Goal: Information Seeking & Learning: Learn about a topic

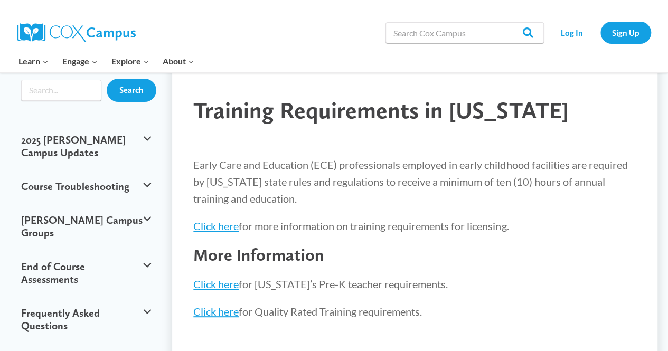
scroll to position [53, 0]
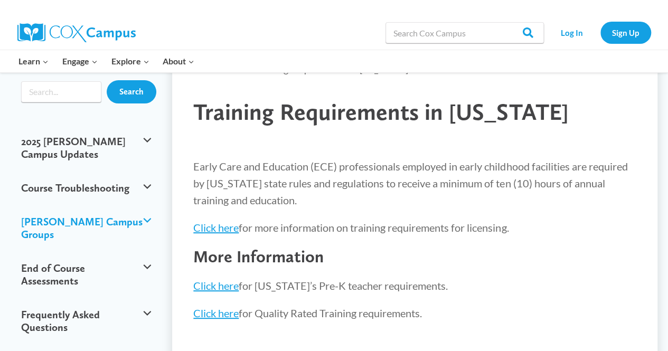
click at [152, 205] on button "[PERSON_NAME] Campus Groups" at bounding box center [86, 228] width 140 height 46
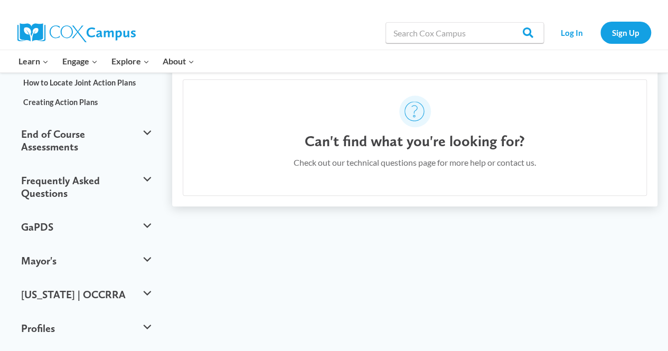
scroll to position [422, 0]
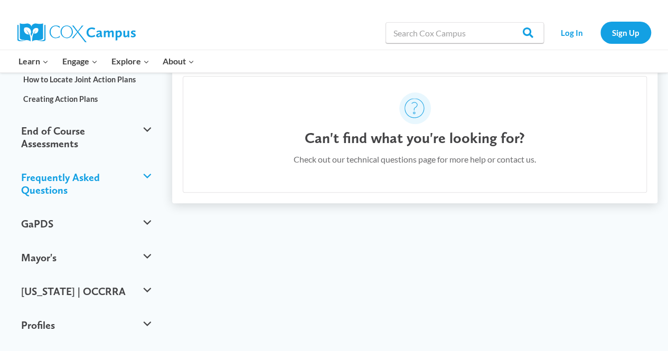
click at [148, 160] on button "Frequently Asked Questions" at bounding box center [86, 183] width 140 height 46
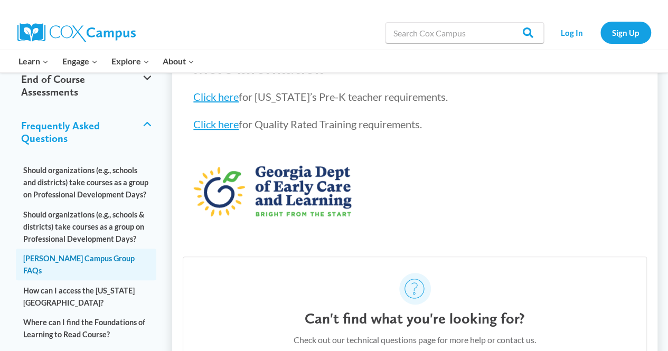
scroll to position [264, 0]
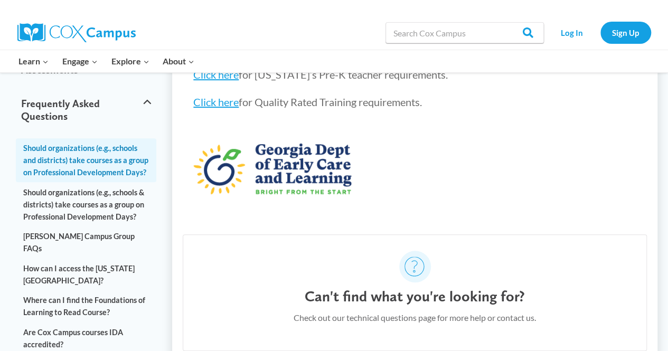
click at [108, 138] on link "Should organizations (e.g., schools and districts) take courses as a group on P…" at bounding box center [86, 160] width 140 height 44
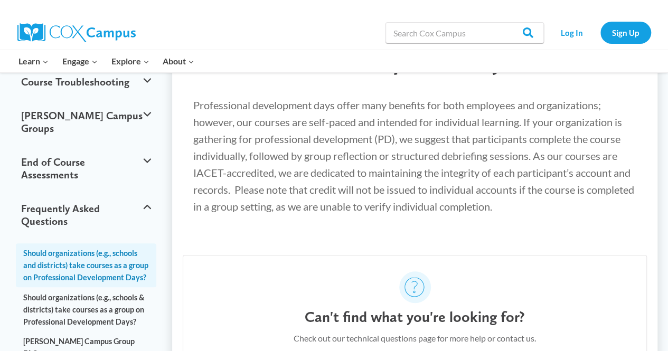
scroll to position [264, 0]
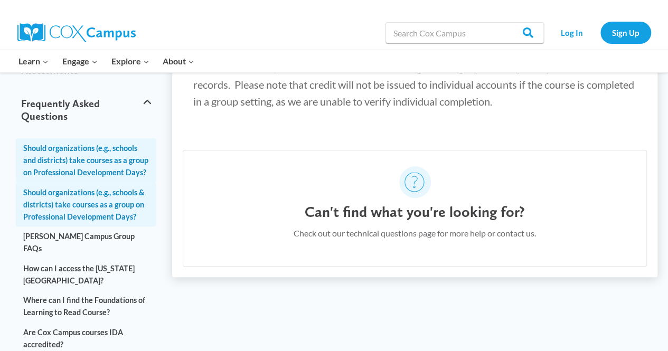
click at [80, 183] on link "Should organizations (e.g., schools & districts) take courses as a group on Pro…" at bounding box center [86, 204] width 140 height 44
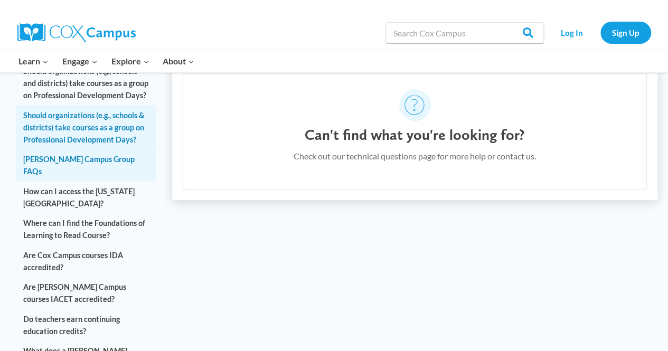
scroll to position [369, 0]
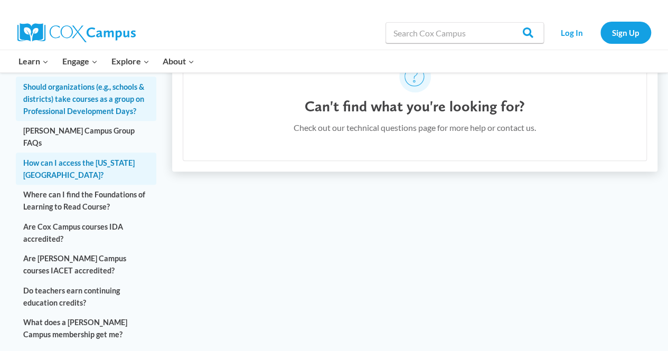
click at [101, 153] on link "How can I access the [US_STATE][GEOGRAPHIC_DATA]?" at bounding box center [86, 169] width 140 height 32
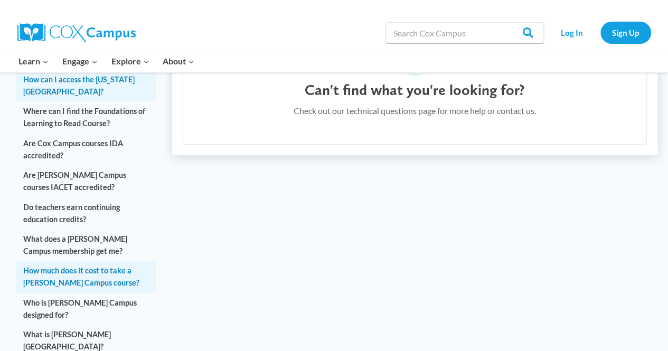
scroll to position [475, 0]
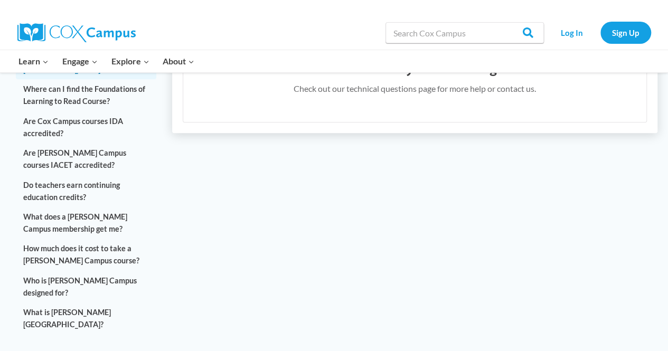
click at [145, 340] on button "GaPDS" at bounding box center [86, 357] width 140 height 34
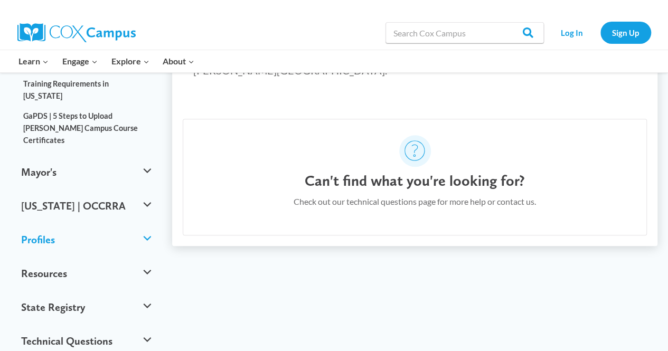
scroll to position [264, 0]
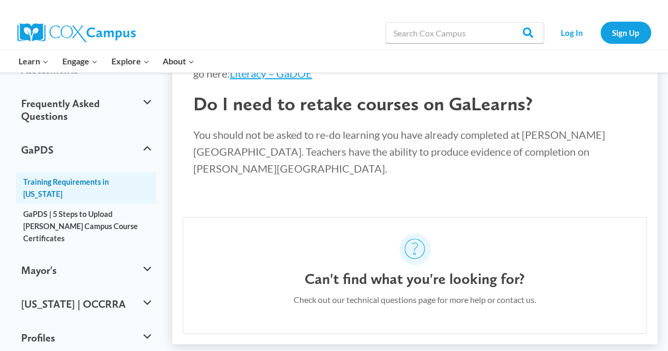
click at [77, 172] on link "Training Requirements in [US_STATE]" at bounding box center [86, 188] width 140 height 32
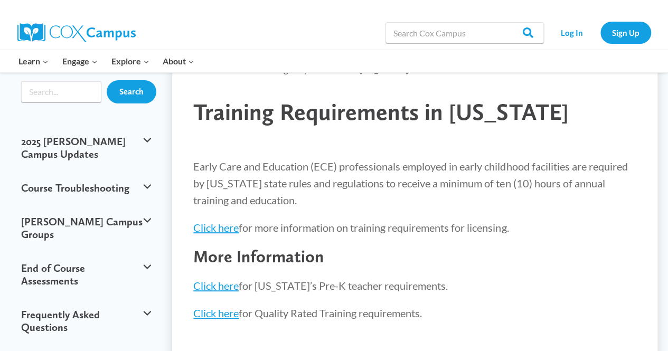
scroll to position [106, 0]
